Goal: Communication & Community: Answer question/provide support

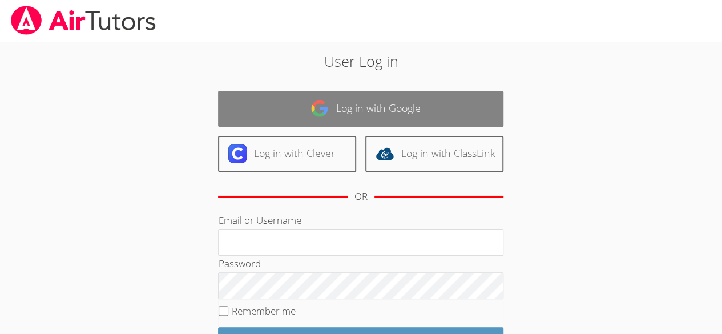
click at [353, 103] on link "Log in with Google" at bounding box center [360, 109] width 285 height 36
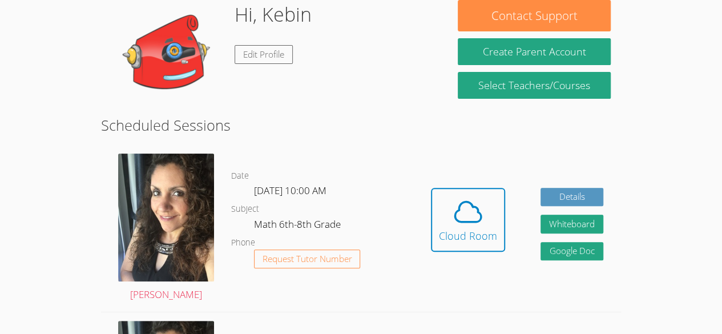
scroll to position [113, 0]
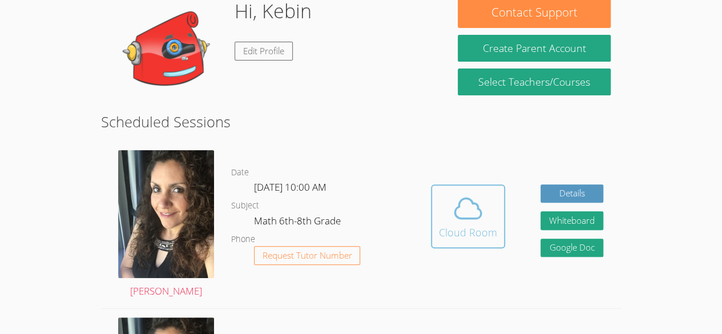
click at [470, 209] on icon at bounding box center [468, 208] width 32 height 32
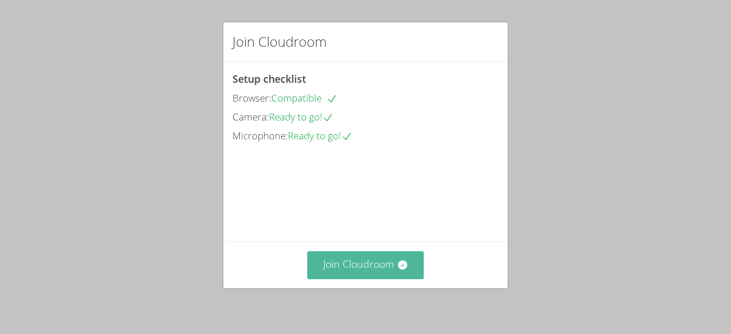
click at [376, 278] on button "Join Cloudroom" at bounding box center [365, 265] width 117 height 28
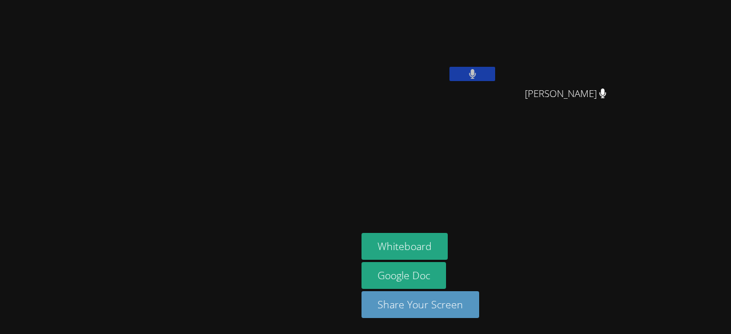
click at [495, 68] on button at bounding box center [472, 74] width 46 height 14
click at [478, 74] on icon at bounding box center [472, 74] width 12 height 10
click at [495, 73] on button at bounding box center [472, 74] width 46 height 14
click at [478, 70] on icon at bounding box center [472, 74] width 12 height 10
click at [448, 247] on button "Whiteboard" at bounding box center [404, 246] width 86 height 27
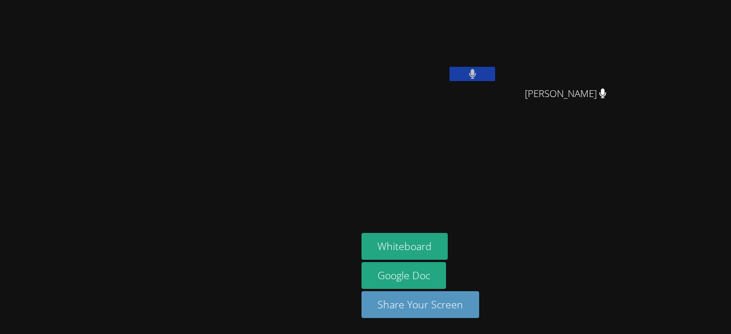
click at [495, 76] on button at bounding box center [472, 74] width 46 height 14
click at [478, 75] on icon at bounding box center [472, 74] width 12 height 10
click at [448, 249] on button "Whiteboard" at bounding box center [404, 246] width 86 height 27
click at [476, 77] on icon at bounding box center [472, 74] width 7 height 10
click at [495, 74] on button at bounding box center [472, 74] width 46 height 14
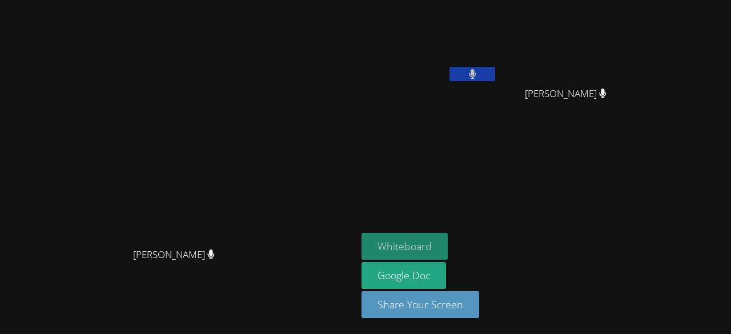
click at [448, 241] on button "Whiteboard" at bounding box center [404, 246] width 86 height 27
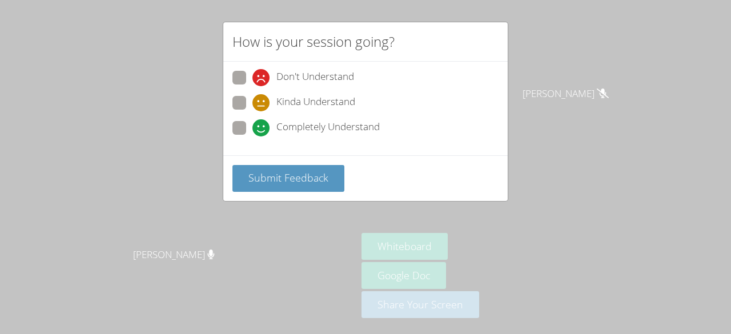
click at [327, 122] on span "Completely Understand" at bounding box center [327, 127] width 103 height 17
click at [262, 122] on input "Completely Understand" at bounding box center [257, 126] width 10 height 10
radio input "true"
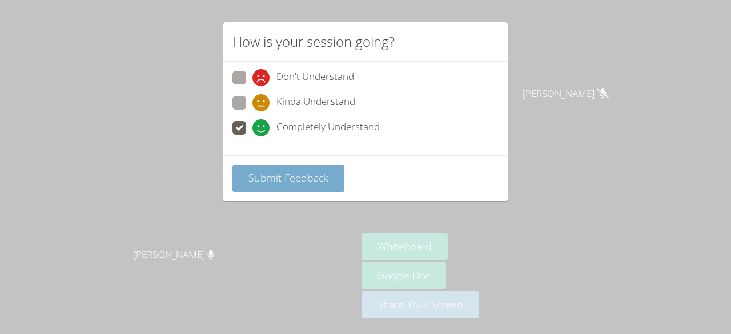
click at [301, 174] on span "Submit Feedback" at bounding box center [288, 178] width 80 height 14
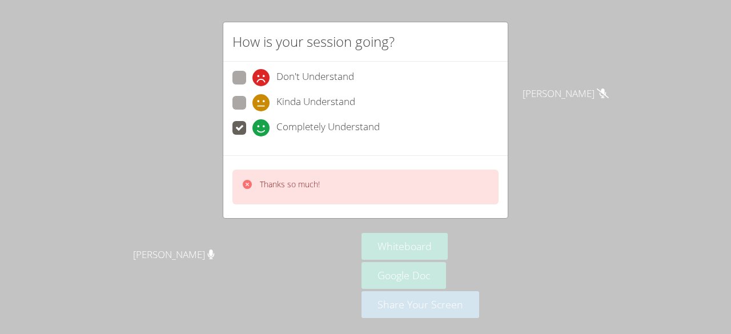
click at [309, 127] on span "Completely Understand" at bounding box center [327, 127] width 103 height 17
click at [262, 127] on input "Completely Understand" at bounding box center [257, 126] width 10 height 10
click at [311, 121] on span "Completely Understand" at bounding box center [327, 127] width 103 height 17
click at [262, 121] on input "Completely Understand" at bounding box center [257, 126] width 10 height 10
